Goal: Transaction & Acquisition: Purchase product/service

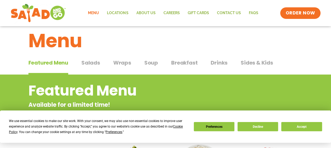
scroll to position [7, 0]
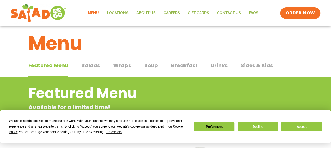
click at [91, 64] on span "Salads" at bounding box center [90, 66] width 19 height 8
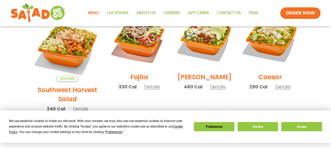
scroll to position [164, 0]
click at [77, 106] on span "Details" at bounding box center [81, 109] width 16 height 7
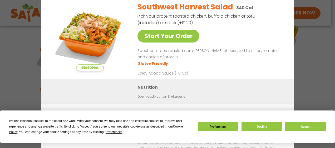
click at [308, 67] on div "Seasonal Start Your Order Southwest Harvest Salad 340 Cal Pick your protein: ro…" at bounding box center [167, 74] width 335 height 148
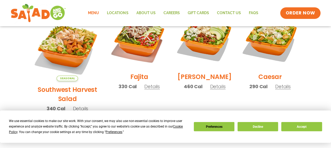
click at [144, 90] on span "Details" at bounding box center [152, 86] width 16 height 7
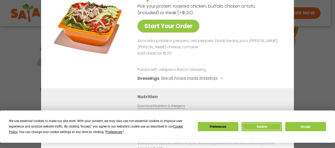
click at [265, 128] on button "Decline" at bounding box center [261, 126] width 41 height 9
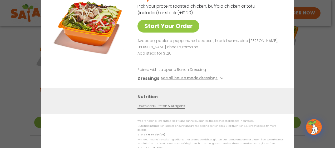
click at [33, 65] on div "Start Your Order Fajita Salad 330 Cal Pick your protein: roasted chicken, buffa…" at bounding box center [167, 74] width 335 height 148
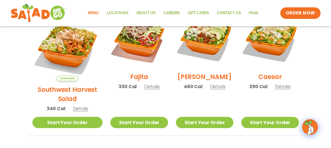
click at [210, 89] on span "Details" at bounding box center [218, 86] width 16 height 7
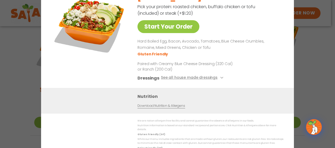
click at [313, 96] on div "Start Your Order Cobb Salad 460 Cal Pick your protein: roasted chicken, buffalo…" at bounding box center [167, 74] width 335 height 148
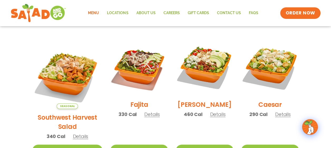
scroll to position [142, 0]
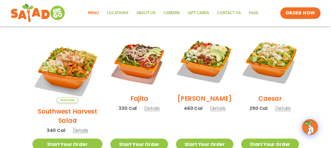
click at [282, 112] on span "Details" at bounding box center [283, 108] width 16 height 7
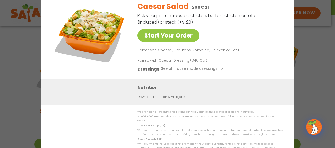
click at [323, 85] on div "Start Your Order Caesar Salad 290 Cal Pick your protein: roasted chicken, buffa…" at bounding box center [167, 74] width 335 height 148
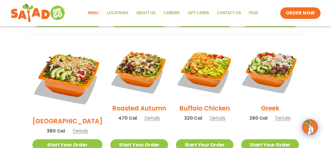
scroll to position [265, 0]
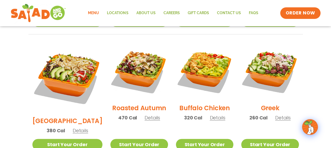
click at [280, 115] on span "Details" at bounding box center [283, 118] width 16 height 7
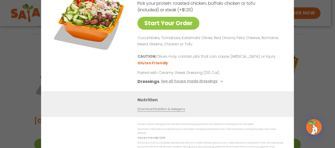
click at [322, 97] on div "Start Your Order Greek Salad 260 Cal Pick your protein: roasted chicken, buffal…" at bounding box center [167, 74] width 335 height 148
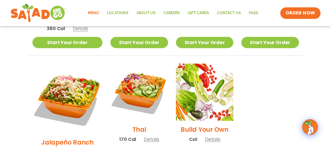
scroll to position [368, 0]
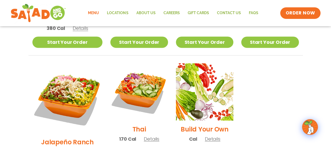
click at [144, 136] on span "Details" at bounding box center [152, 139] width 16 height 7
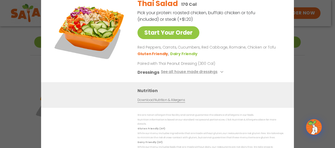
click at [304, 72] on div "Start Your Order Thai Salad 170 Cal Pick your protein: roasted chicken, buffalo…" at bounding box center [167, 74] width 335 height 148
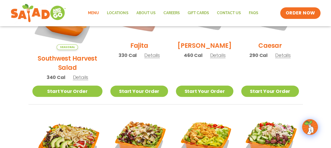
scroll to position [195, 0]
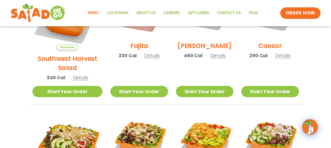
click at [146, 59] on span "Details" at bounding box center [152, 55] width 16 height 7
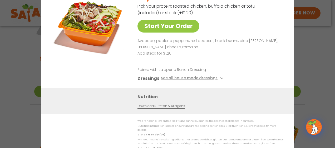
click at [326, 61] on div "Start Your Order Fajita Salad 330 Cal Pick your protein: roasted chicken, buffa…" at bounding box center [167, 74] width 335 height 148
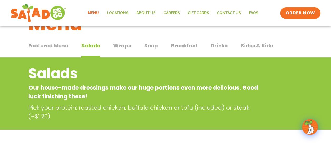
scroll to position [27, 0]
click at [150, 48] on span "Soup" at bounding box center [151, 46] width 14 height 8
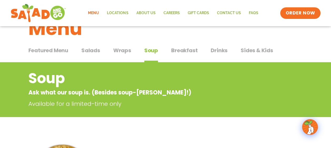
scroll to position [22, 0]
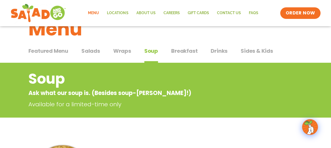
click at [120, 50] on span "Wraps" at bounding box center [122, 51] width 18 height 8
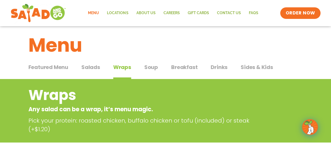
scroll to position [5, 0]
click at [187, 66] on span "Breakfast" at bounding box center [184, 67] width 26 height 8
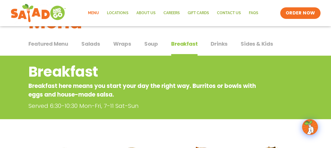
scroll to position [28, 0]
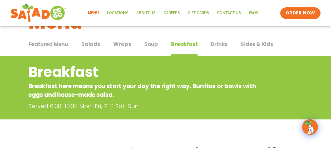
click at [87, 46] on span "Salads" at bounding box center [90, 44] width 19 height 8
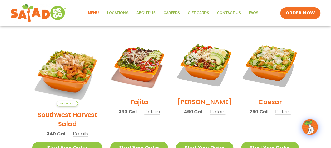
scroll to position [139, 0]
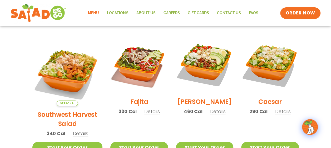
click at [74, 131] on span "Details" at bounding box center [81, 134] width 16 height 7
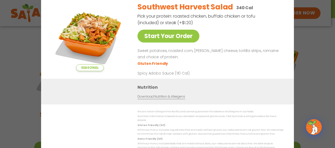
click at [312, 64] on div "Seasonal Start Your Order Southwest Harvest Salad 340 Cal Pick your protein: ro…" at bounding box center [167, 74] width 335 height 148
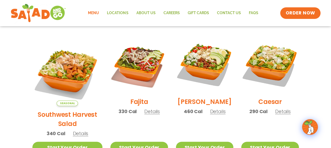
click at [144, 115] on span "Details" at bounding box center [152, 111] width 16 height 7
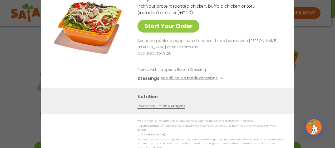
click at [315, 97] on div "Start Your Order Fajita Salad 330 Cal Pick your protein: roasted chicken, buffa…" at bounding box center [167, 74] width 335 height 148
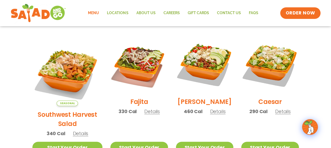
click at [217, 115] on span "Details" at bounding box center [218, 111] width 16 height 7
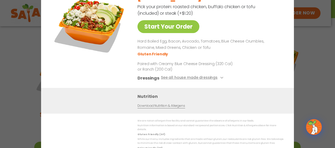
click at [322, 96] on div "Start Your Order Cobb Salad 460 Cal Pick your protein: roasted chicken, buffalo…" at bounding box center [167, 74] width 335 height 148
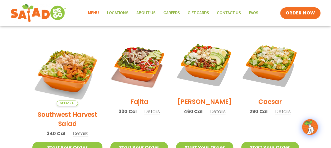
click at [279, 113] on span "Details" at bounding box center [283, 111] width 16 height 7
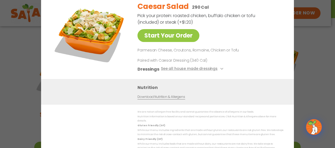
click at [317, 93] on div "Start Your Order Caesar Salad 290 Cal Pick your protein: roasted chicken, buffa…" at bounding box center [167, 74] width 335 height 148
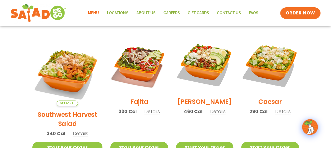
click at [279, 115] on span "Details" at bounding box center [283, 111] width 16 height 7
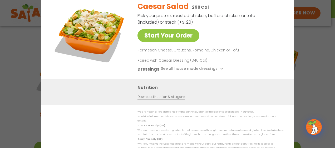
click at [311, 99] on div "Start Your Order Caesar Salad 290 Cal Pick your protein: roasted chicken, buffa…" at bounding box center [167, 74] width 335 height 148
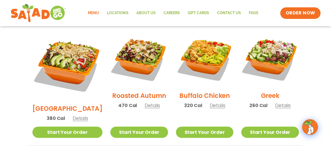
scroll to position [278, 0]
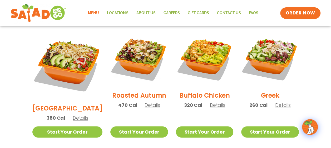
click at [147, 102] on span "Details" at bounding box center [152, 105] width 16 height 7
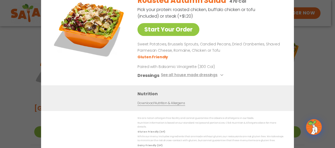
click at [311, 92] on div "Start Your Order Roasted Autumn Salad 470 Cal Pick your protein: roasted chicke…" at bounding box center [167, 74] width 335 height 148
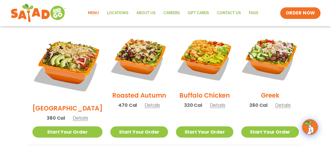
click at [281, 102] on span "Details" at bounding box center [283, 105] width 16 height 7
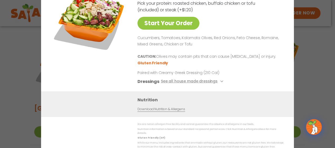
click at [329, 94] on div "Start Your Order Greek Salad 260 Cal Pick your protein: roasted chicken, buffal…" at bounding box center [167, 74] width 335 height 148
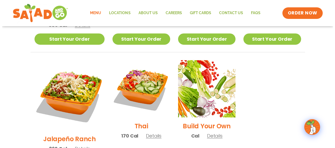
scroll to position [371, 0]
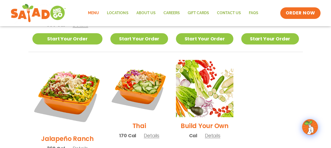
click at [75, 145] on span "Details" at bounding box center [80, 148] width 16 height 7
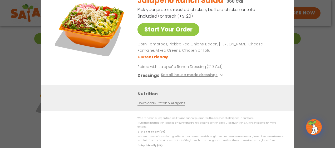
click at [299, 68] on div "Start Your Order Jalapeño Ranch Salad 360 Cal Pick your protein: roasted chicke…" at bounding box center [167, 74] width 335 height 148
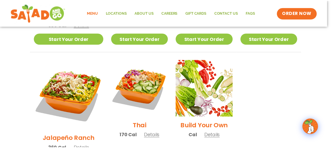
scroll to position [369, 0]
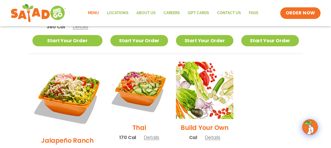
click at [144, 134] on span "Details" at bounding box center [152, 137] width 16 height 7
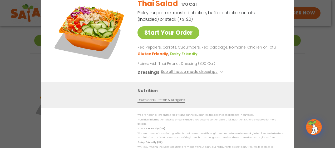
click at [311, 82] on div "Start Your Order Thai Salad 170 Cal Pick your protein: roasted chicken, buffalo…" at bounding box center [167, 74] width 335 height 148
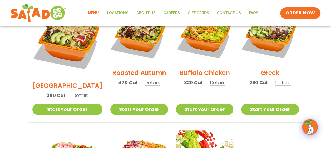
scroll to position [300, 0]
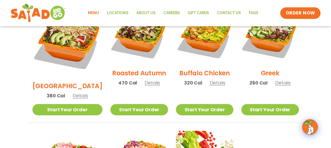
click at [145, 80] on span "Details" at bounding box center [152, 83] width 16 height 7
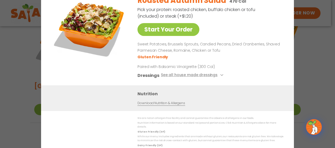
click at [309, 69] on div "Start Your Order Roasted Autumn Salad 470 Cal Pick your protein: roasted chicke…" at bounding box center [167, 74] width 335 height 148
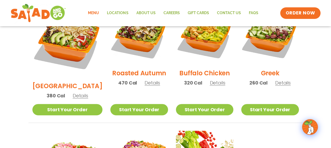
click at [76, 93] on span "Details" at bounding box center [81, 96] width 16 height 7
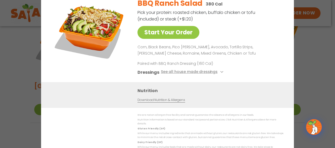
click at [316, 57] on div "Start Your Order BBQ Ranch Salad 380 Cal Pick your protein: roasted chicken, bu…" at bounding box center [167, 74] width 335 height 148
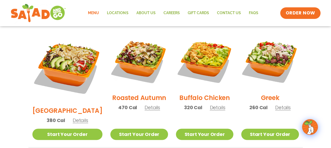
scroll to position [276, 0]
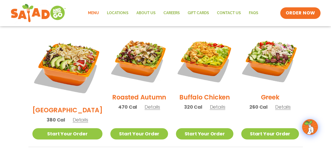
click at [281, 104] on span "Details" at bounding box center [283, 107] width 16 height 7
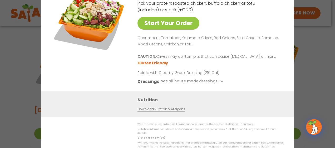
click at [321, 86] on div "Start Your Order Greek Salad 260 Cal Pick your protein: roasted chicken, buffal…" at bounding box center [167, 74] width 335 height 148
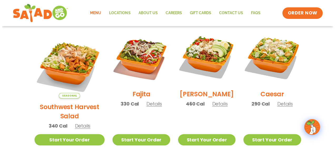
scroll to position [146, 0]
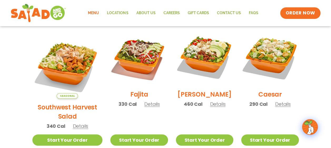
click at [211, 107] on span "Details" at bounding box center [218, 104] width 16 height 7
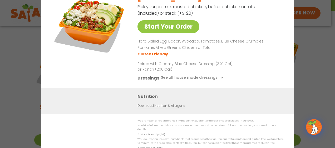
click at [314, 78] on div "Start Your Order Cobb Salad 460 Cal Pick your protein: roasted chicken, buffalo…" at bounding box center [167, 74] width 335 height 148
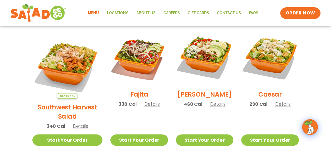
click at [144, 106] on span "Details" at bounding box center [152, 104] width 16 height 7
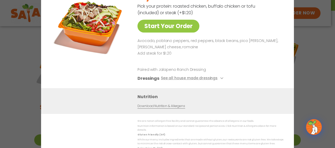
click at [319, 62] on div "Start Your Order Fajita Salad 330 Cal Pick your protein: roasted chicken, buffa…" at bounding box center [167, 74] width 335 height 148
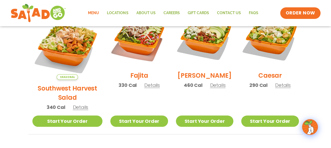
scroll to position [166, 0]
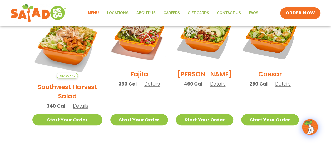
click at [144, 87] on span "Details" at bounding box center [152, 84] width 16 height 7
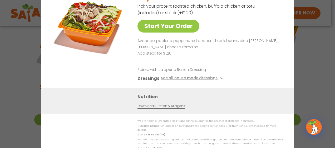
click at [300, 42] on div "Start Your Order Fajita Salad 330 Cal Pick your protein: roasted chicken, buffa…" at bounding box center [167, 74] width 335 height 148
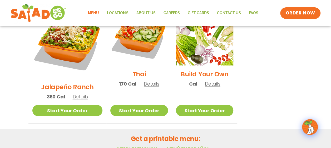
scroll to position [432, 0]
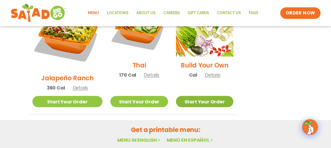
click at [194, 96] on link "Start Your Order" at bounding box center [204, 101] width 57 height 11
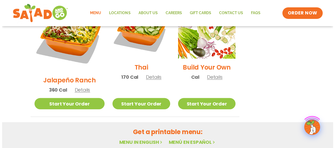
scroll to position [432, 0]
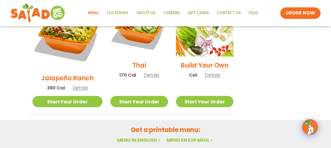
click at [207, 72] on span "Details" at bounding box center [213, 75] width 16 height 7
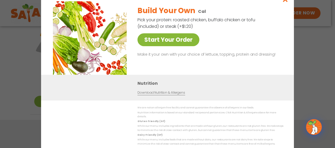
click at [187, 45] on link "Start Your Order" at bounding box center [168, 39] width 62 height 13
